Goal: Information Seeking & Learning: Learn about a topic

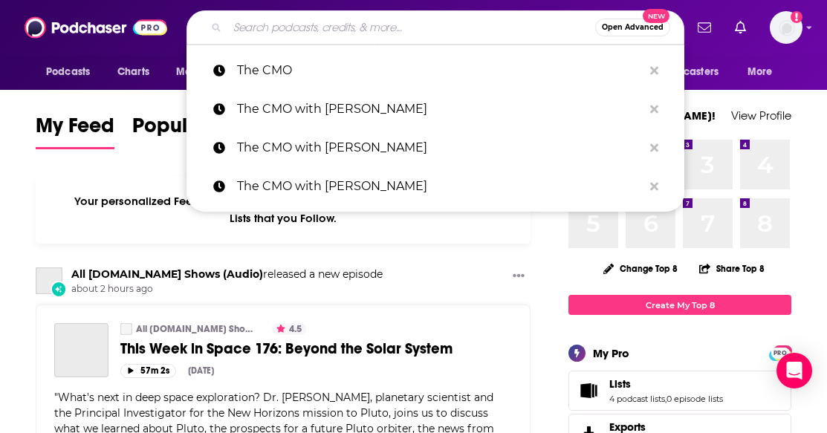
drag, startPoint x: 430, startPoint y: 33, endPoint x: 426, endPoint y: 42, distance: 9.3
click at [428, 37] on input "Search podcasts, credits, & more..." at bounding box center [411, 28] width 368 height 24
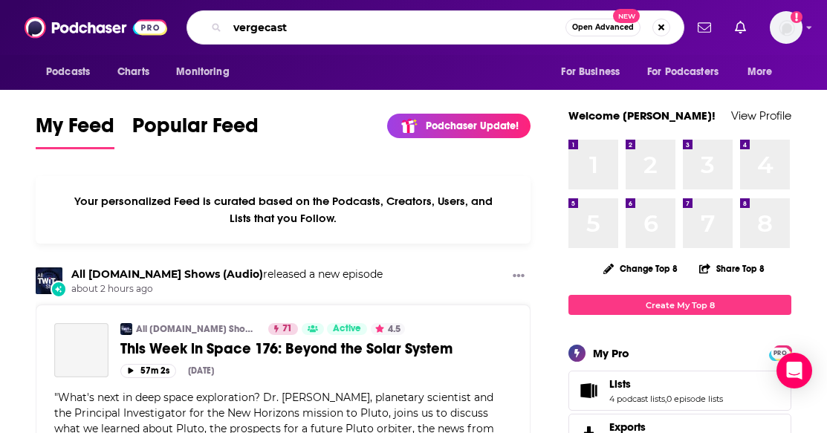
type input "vergecast"
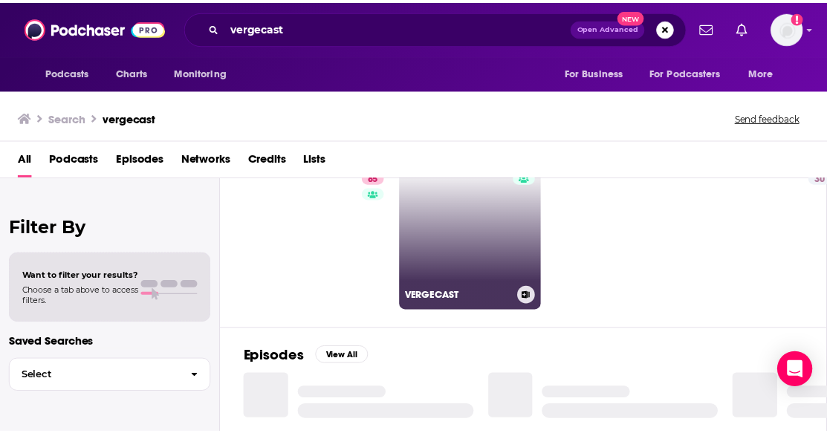
scroll to position [74, 0]
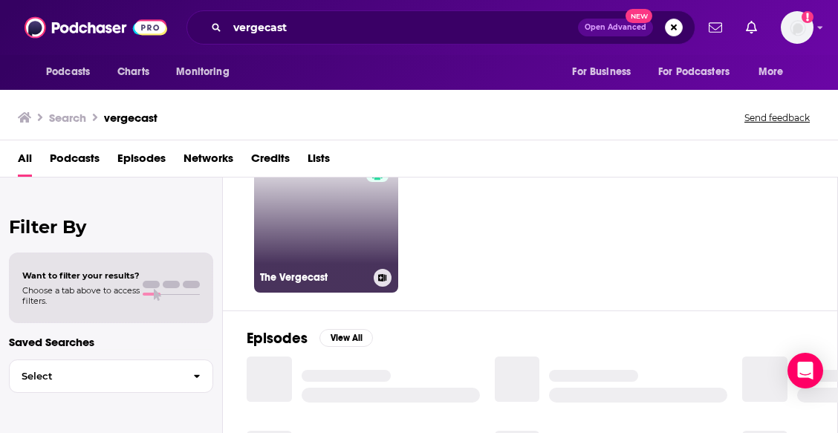
click at [366, 247] on div "85" at bounding box center [379, 211] width 26 height 114
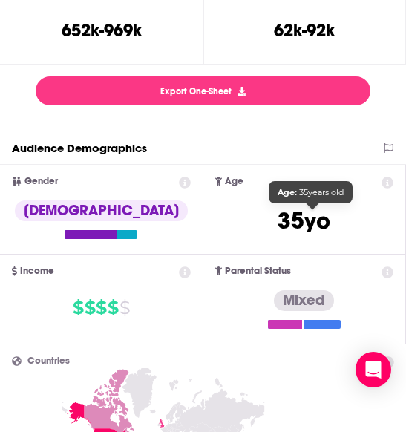
scroll to position [371, 0]
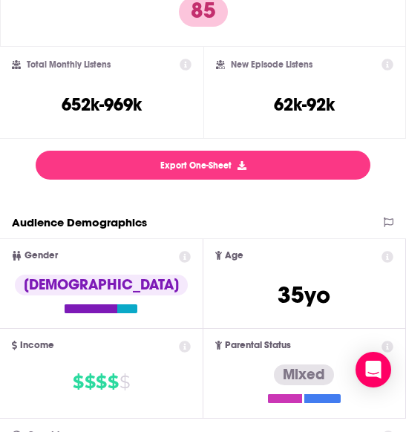
click at [394, 257] on icon at bounding box center [388, 258] width 12 height 12
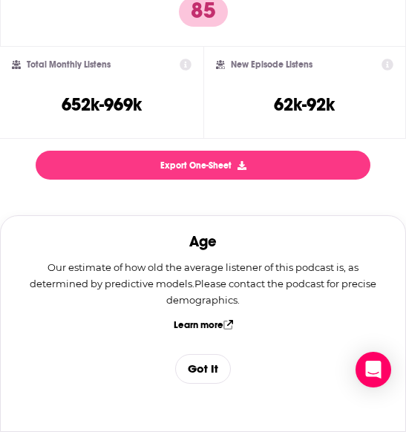
click at [210, 371] on button "Got It" at bounding box center [203, 369] width 56 height 30
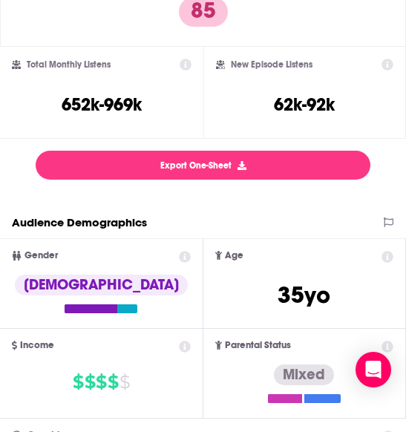
click at [191, 263] on icon at bounding box center [185, 258] width 12 height 12
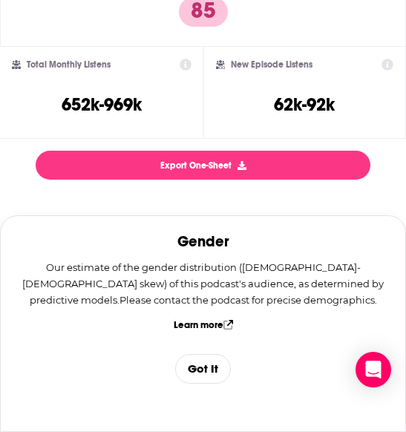
click at [221, 367] on button "Got It" at bounding box center [203, 369] width 56 height 30
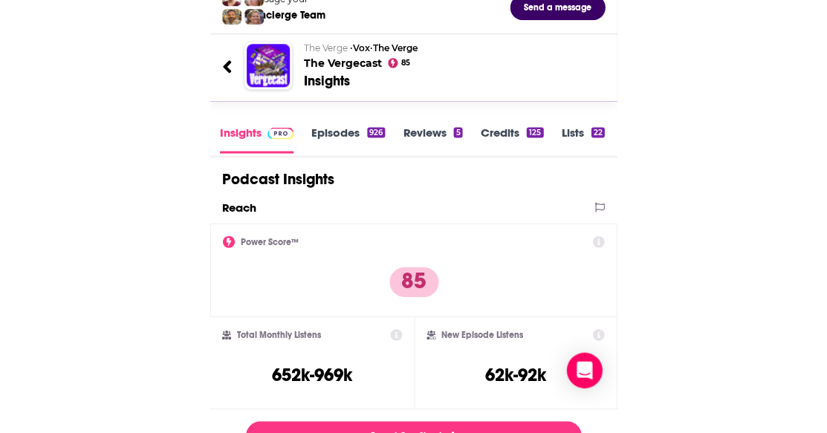
scroll to position [74, 0]
